Goal: Task Accomplishment & Management: Complete application form

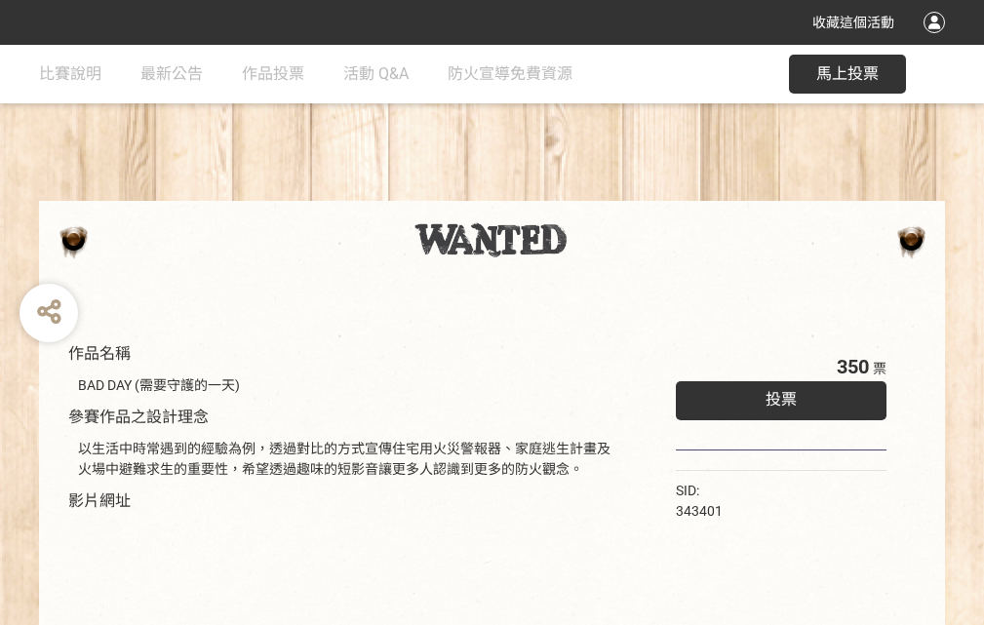
click at [937, 41] on div "收藏這個活動" at bounding box center [492, 22] width 984 height 45
click at [609, 192] on div "作品名稱 BAD DAY (需要守護的一天) 參賽作品之設計理念 以生活中時常遇到的經驗為例，透過對比的方式宣傳住宅用火災警報器、家庭逃生計畫及火場中避難求生…" at bounding box center [492, 455] width 984 height 820
click at [776, 395] on span "投票" at bounding box center [780, 399] width 31 height 19
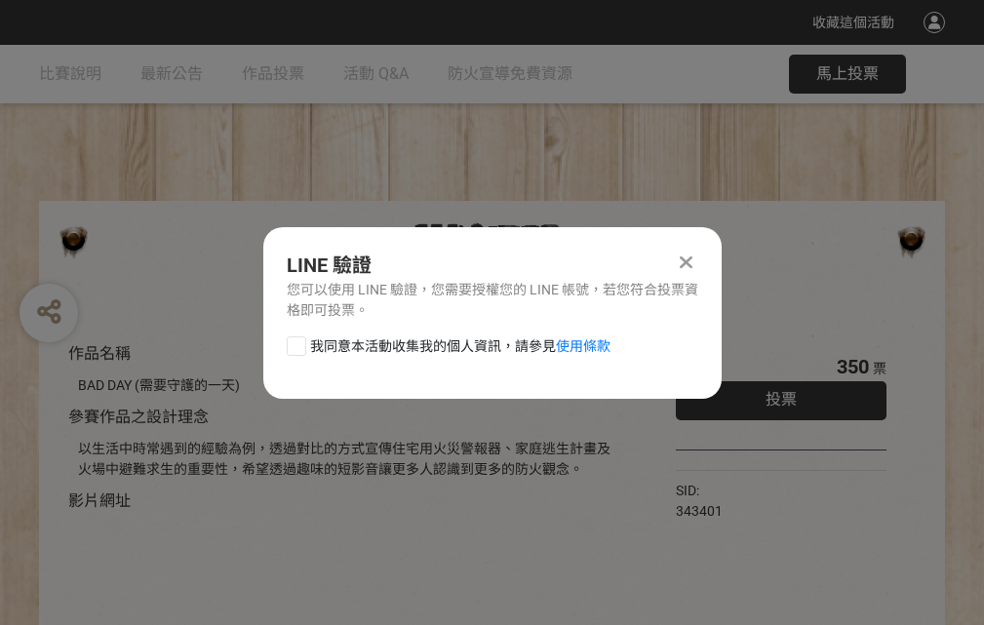
click at [294, 342] on div at bounding box center [297, 346] width 20 height 20
checkbox input "true"
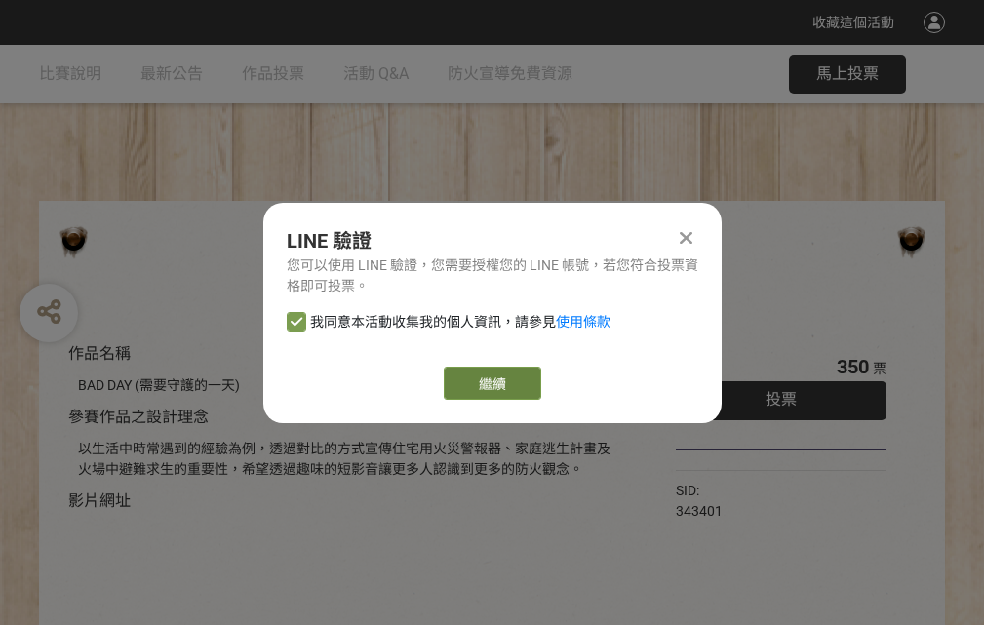
click at [490, 383] on link "繼續" at bounding box center [493, 383] width 98 height 33
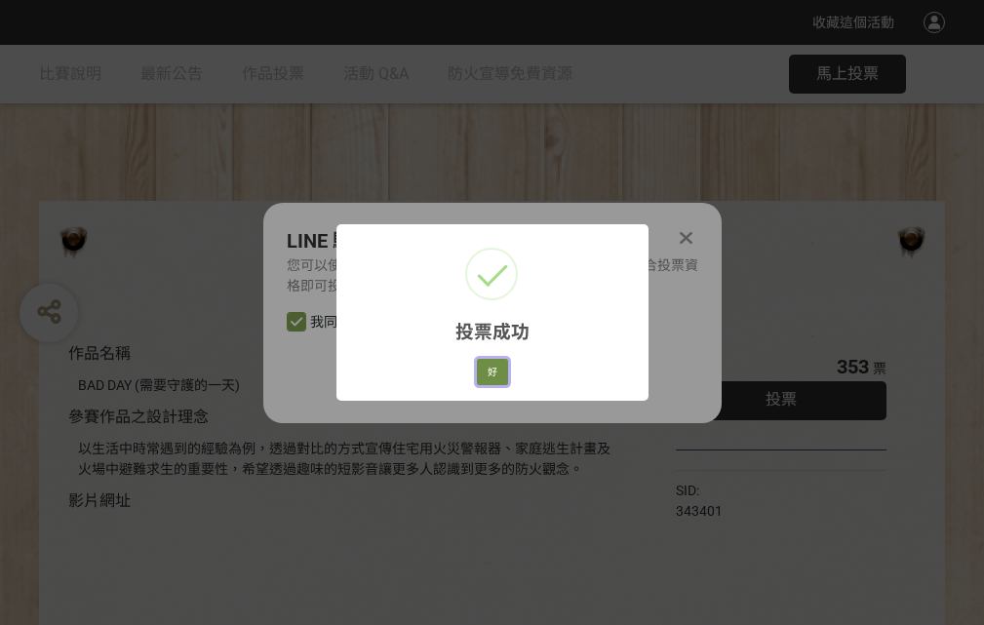
click at [487, 369] on button "好" at bounding box center [492, 372] width 31 height 27
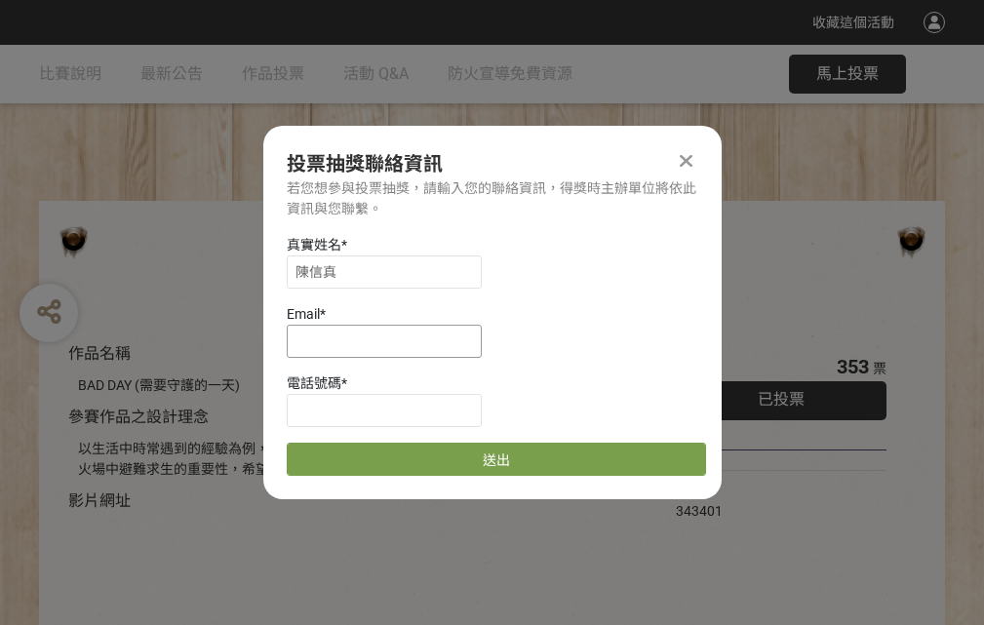
click at [390, 340] on input at bounding box center [384, 341] width 195 height 33
type input "[EMAIL_ADDRESS][DOMAIN_NAME]"
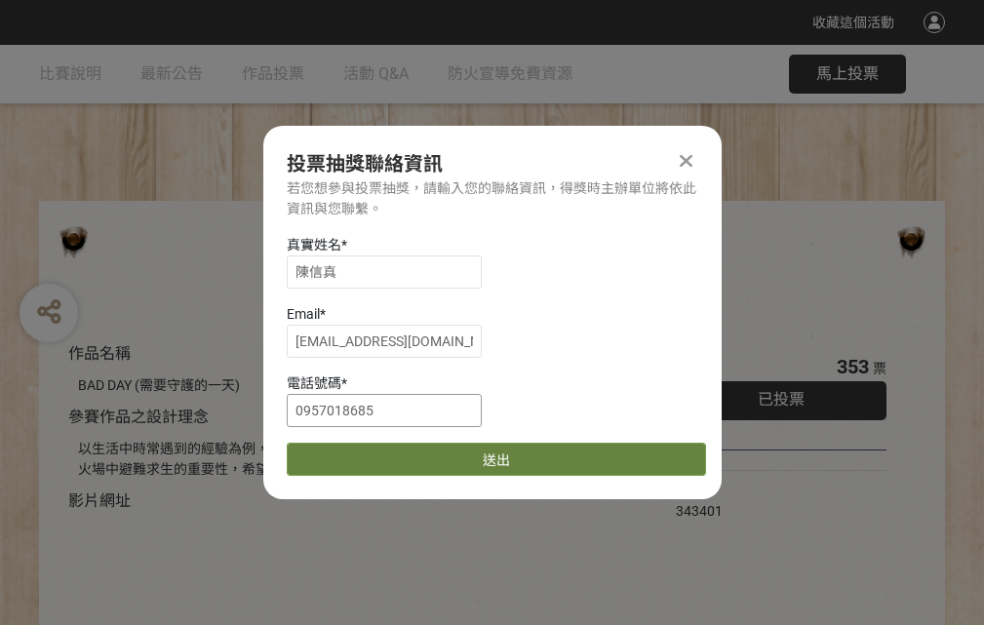
type input "0957018685"
click at [342, 452] on button "送出" at bounding box center [496, 459] width 419 height 33
